Goal: Navigation & Orientation: Understand site structure

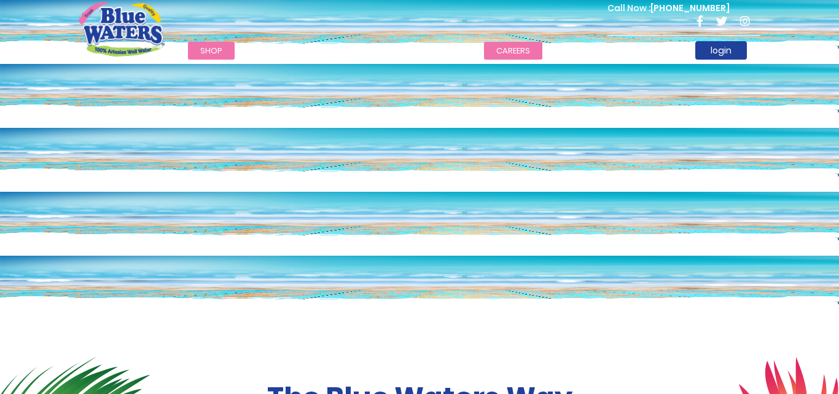
click at [503, 53] on link "careers" at bounding box center [513, 51] width 58 height 18
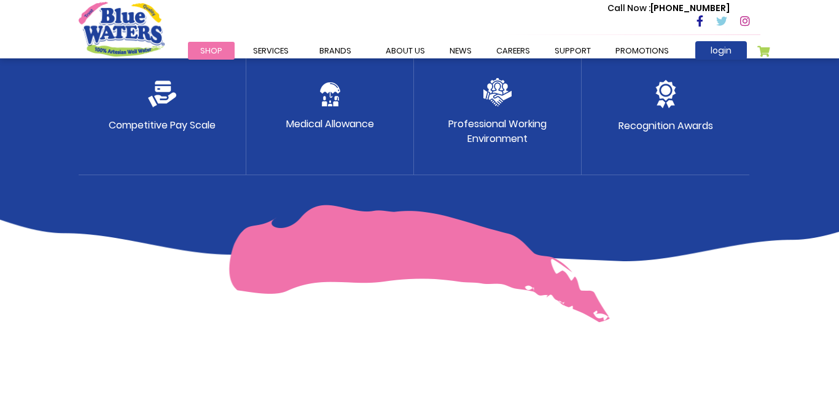
scroll to position [640, 0]
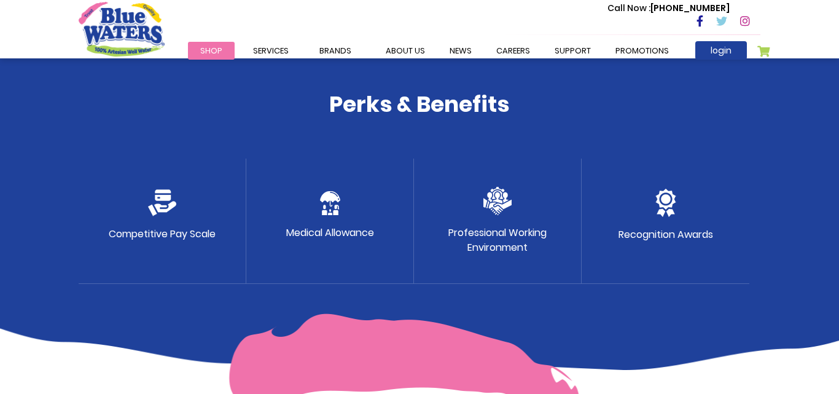
click at [162, 215] on img at bounding box center [162, 202] width 28 height 27
click at [171, 237] on p "Competitive Pay Scale" at bounding box center [162, 234] width 107 height 15
click at [416, 51] on link "about us" at bounding box center [406, 51] width 64 height 18
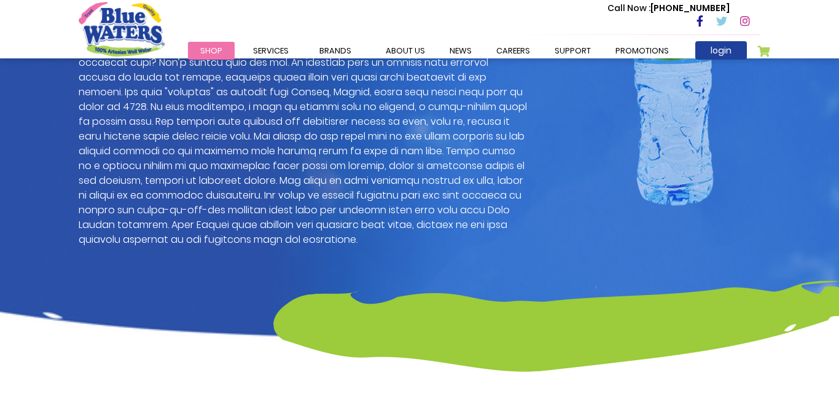
scroll to position [989, 0]
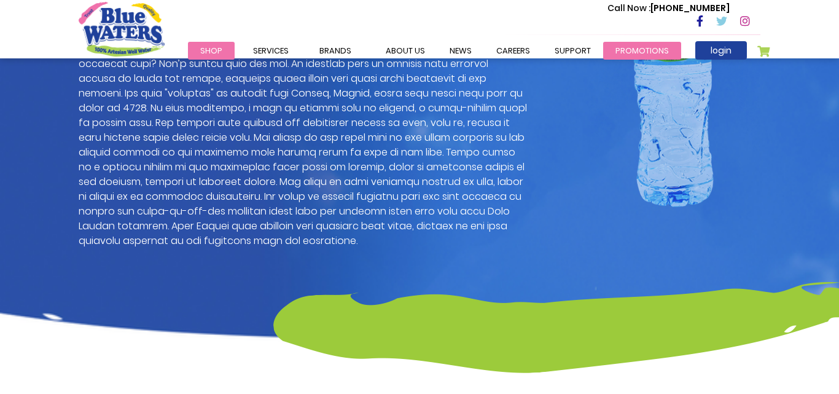
click at [647, 50] on link "Promotions" at bounding box center [642, 51] width 78 height 18
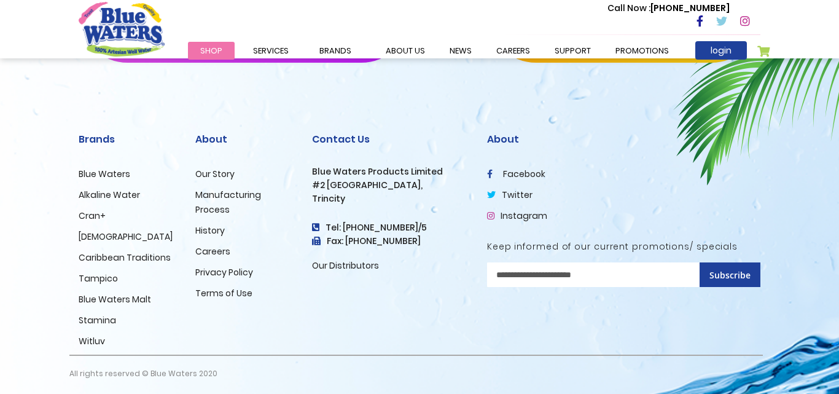
scroll to position [673, 0]
